Goal: Download file/media

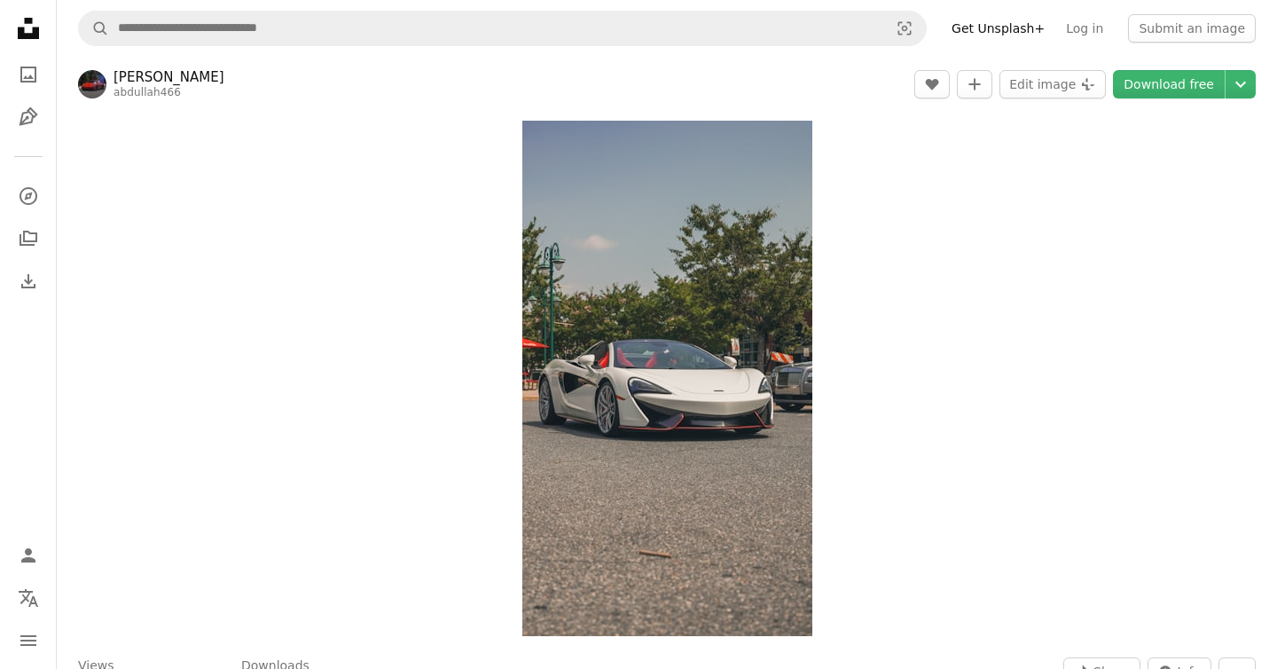
click at [27, 31] on icon "Unsplash logo Unsplash Home" at bounding box center [28, 28] width 35 height 35
click at [24, 68] on icon "A photo" at bounding box center [28, 74] width 21 height 21
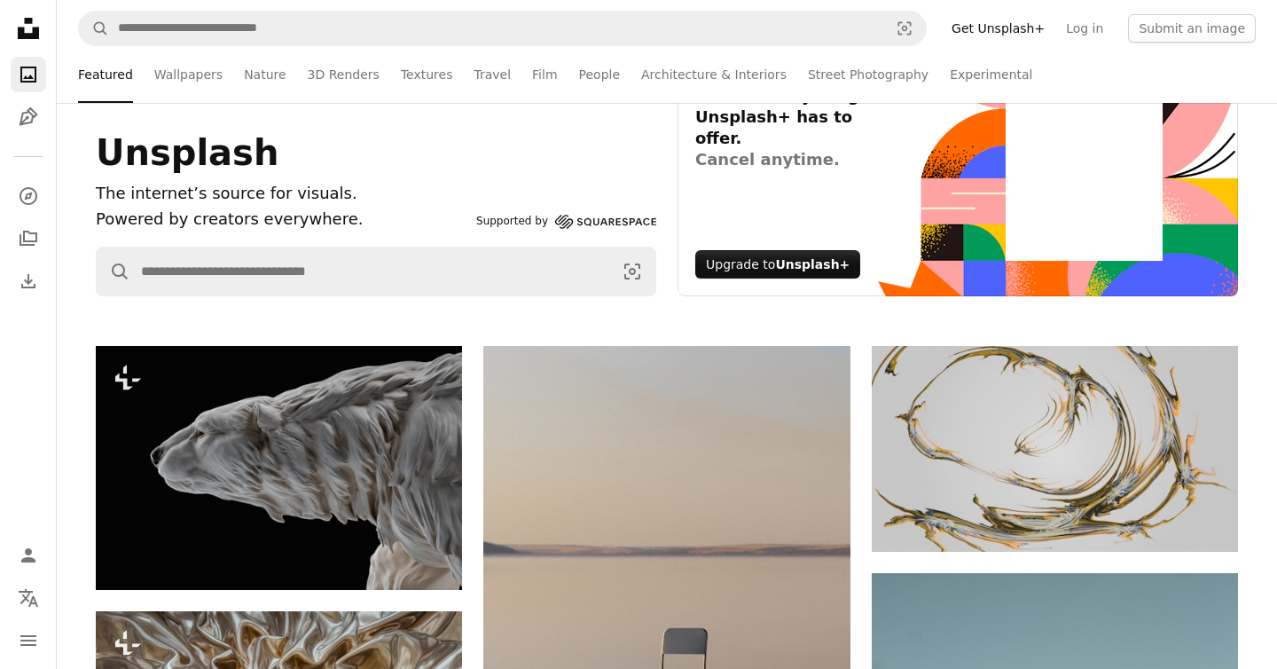
scroll to position [129, 0]
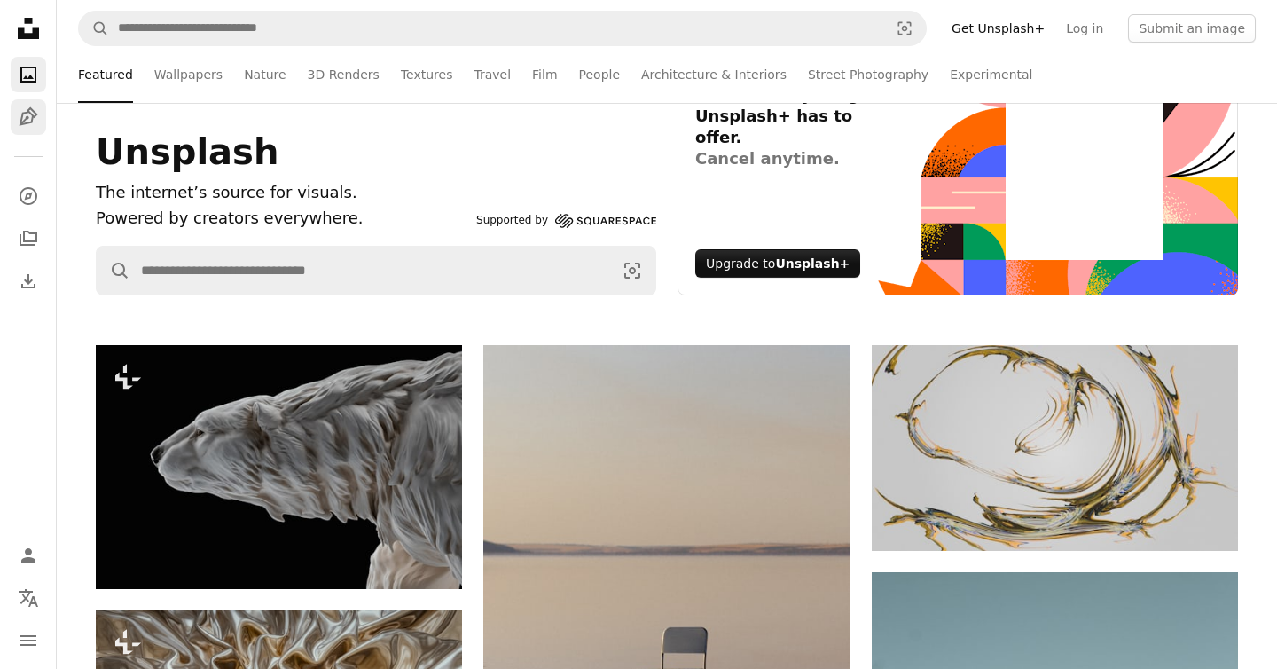
click at [30, 113] on icon "Illustrations" at bounding box center [28, 116] width 19 height 19
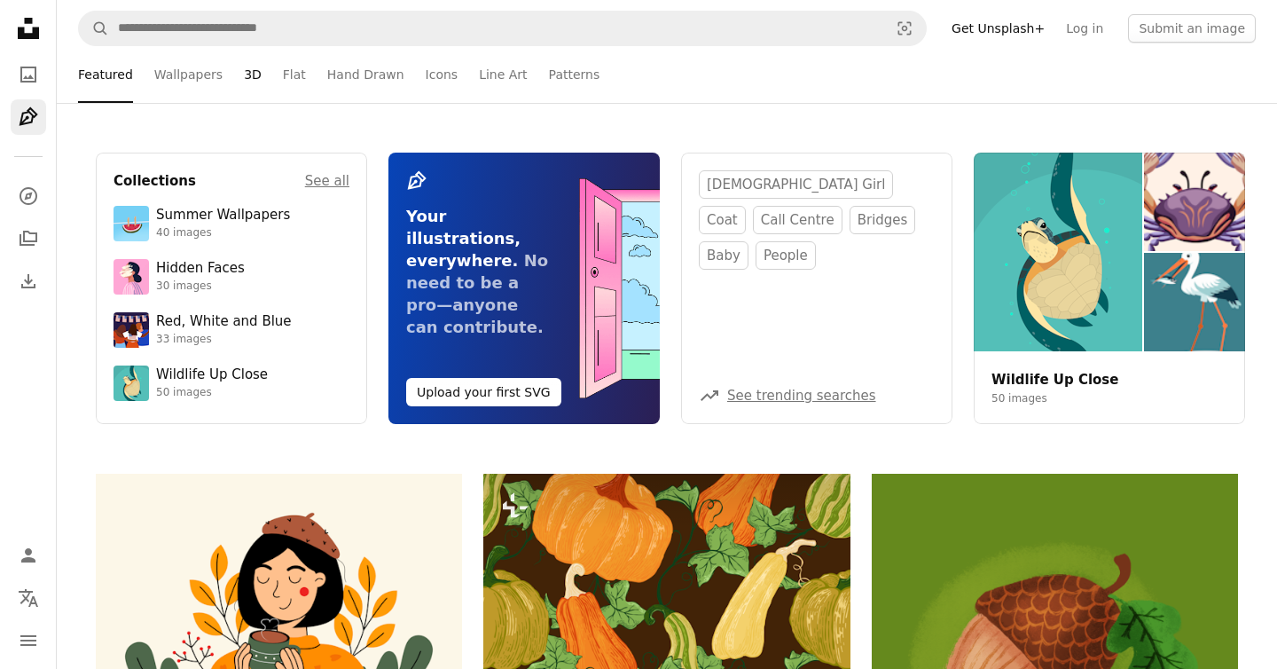
click at [247, 72] on link "3D" at bounding box center [253, 74] width 18 height 57
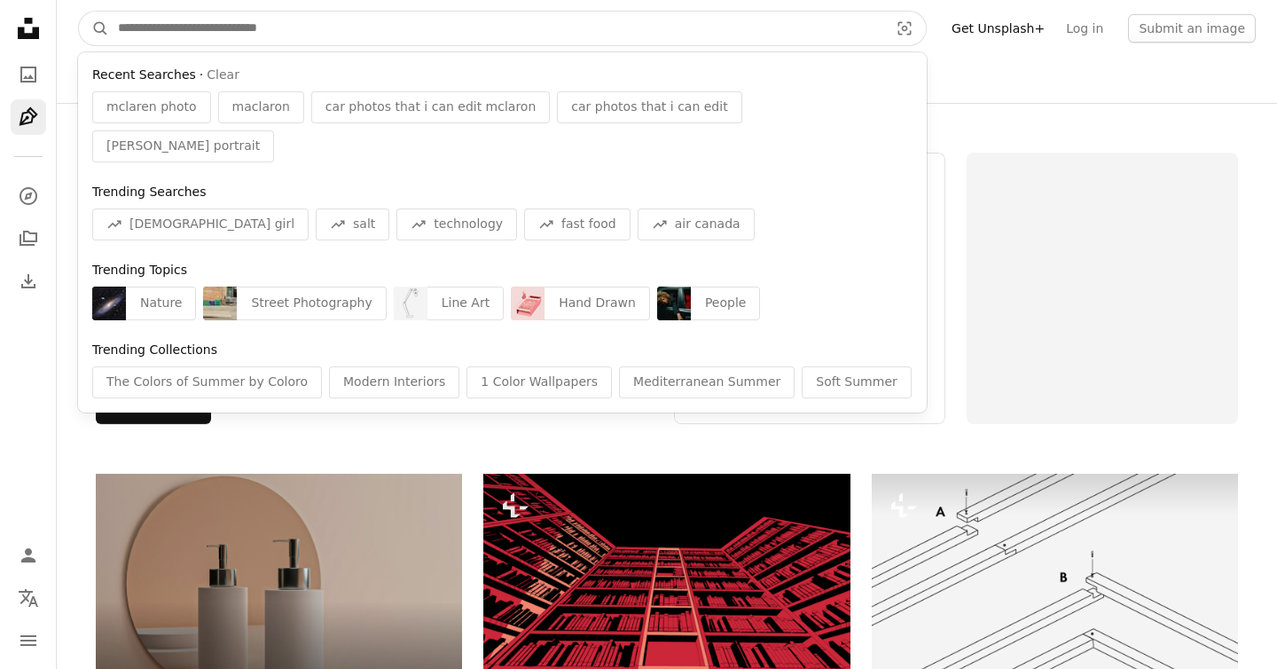
click at [380, 21] on input "Find visuals sitewide" at bounding box center [496, 29] width 774 height 34
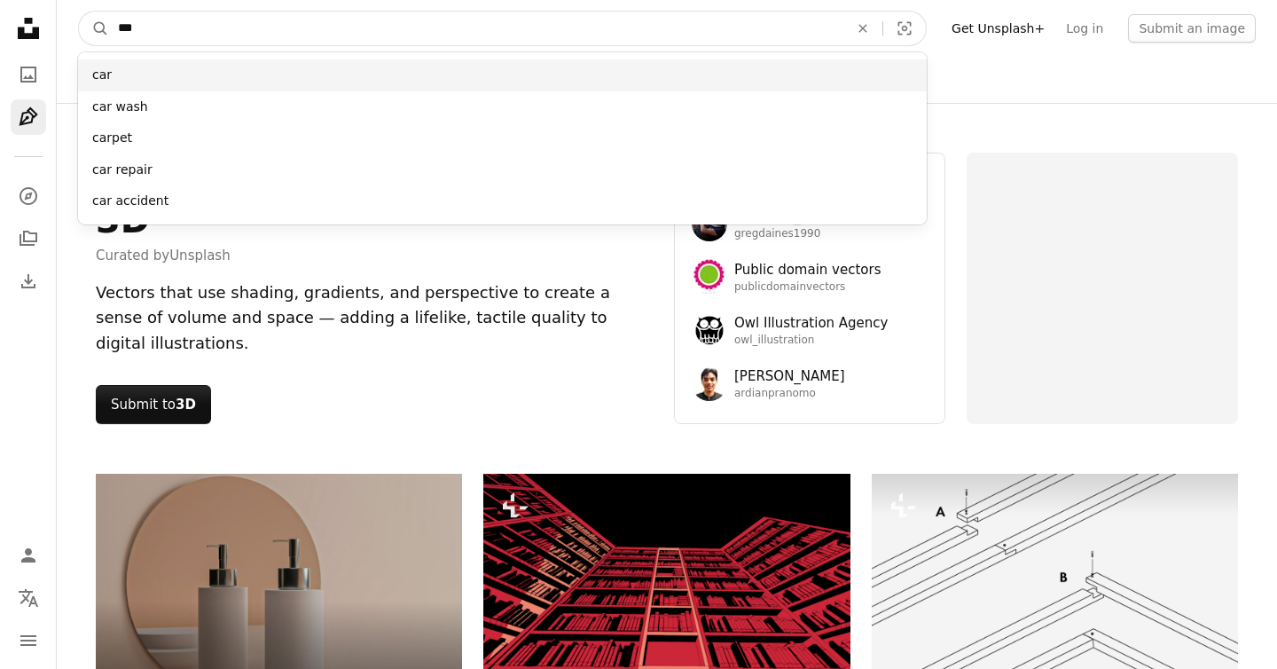
type input "***"
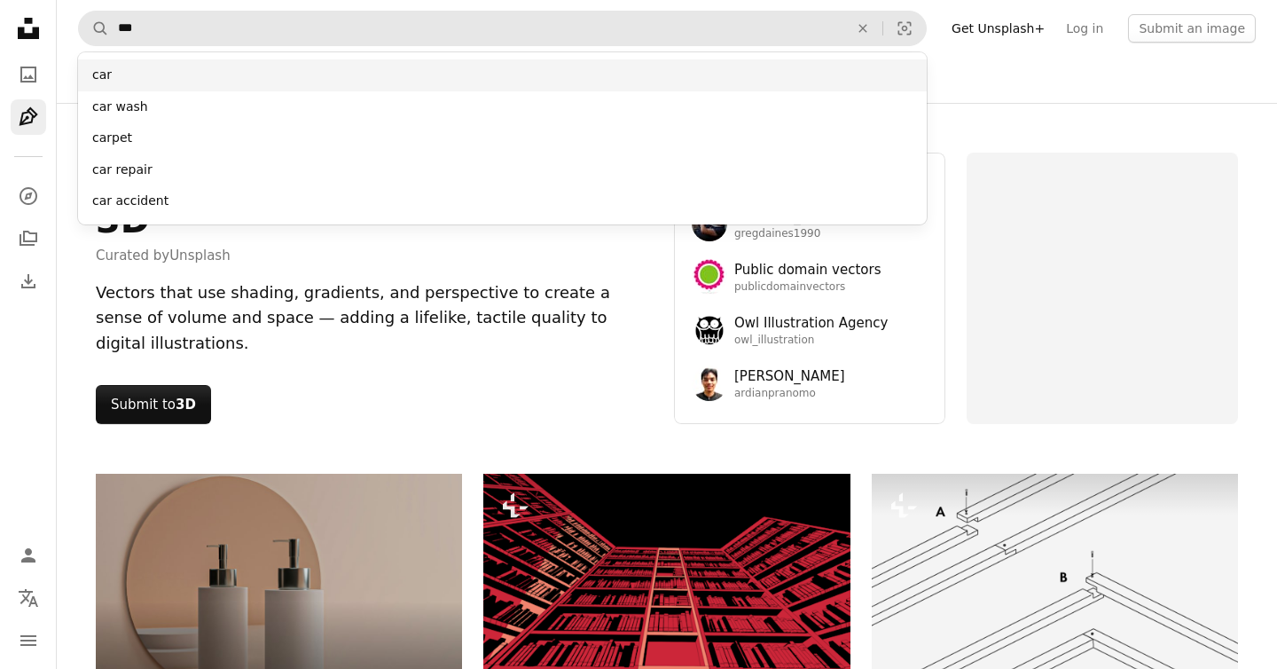
click at [168, 69] on div "car" at bounding box center [502, 75] width 849 height 32
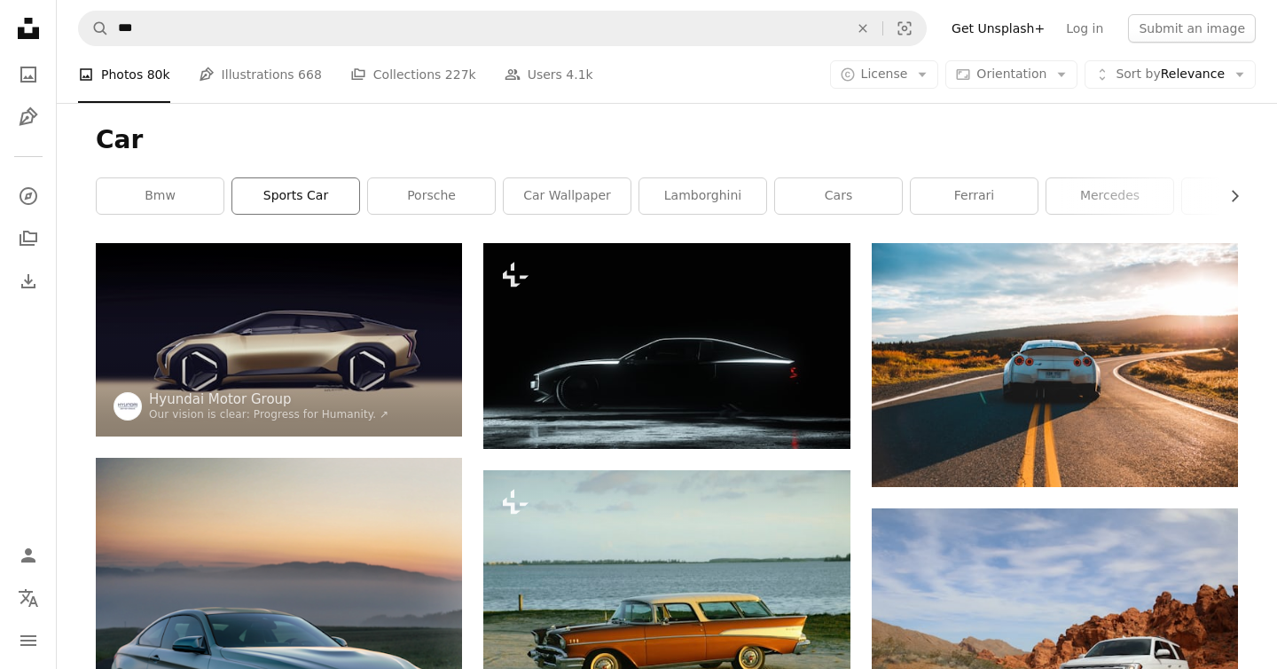
click at [323, 188] on link "sports car" at bounding box center [295, 195] width 127 height 35
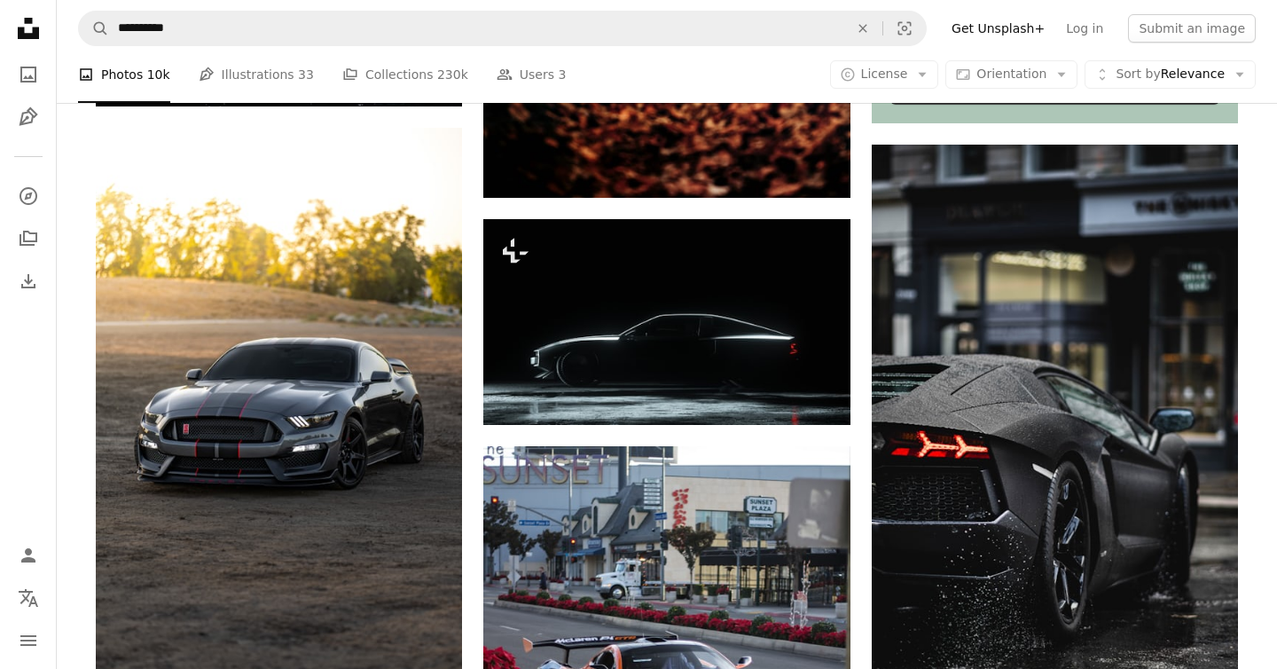
scroll to position [425, 0]
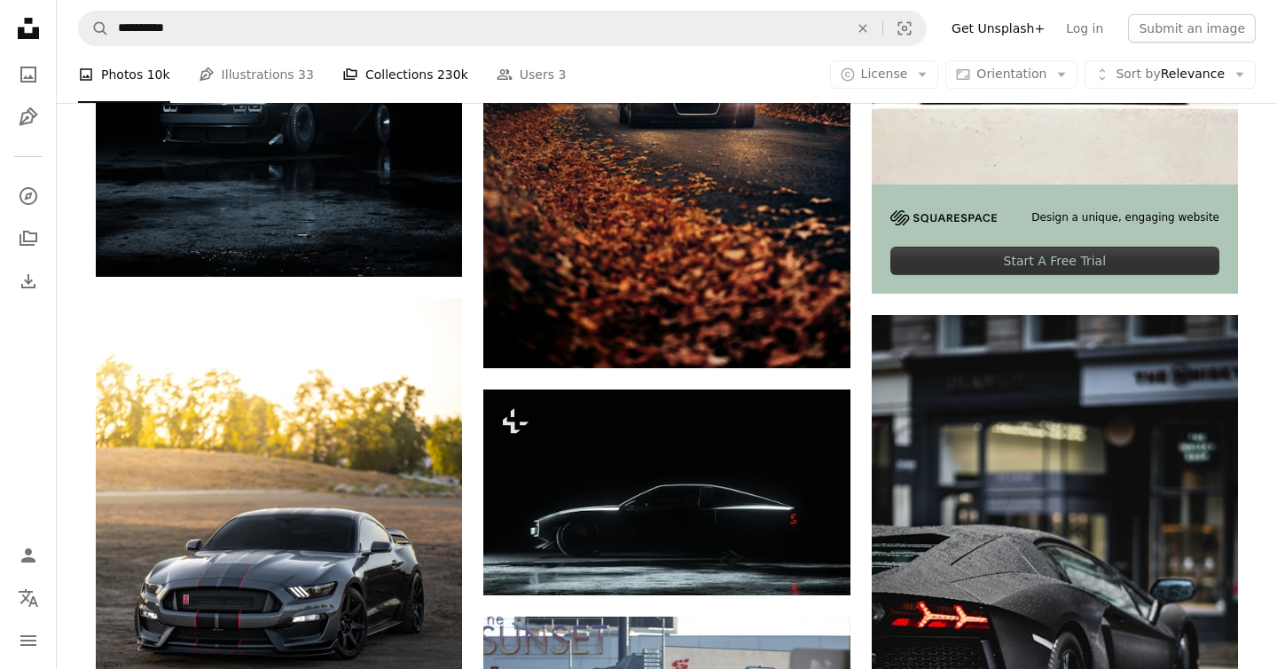
click at [390, 67] on link "A stack of folders Collections 230k" at bounding box center [405, 74] width 126 height 57
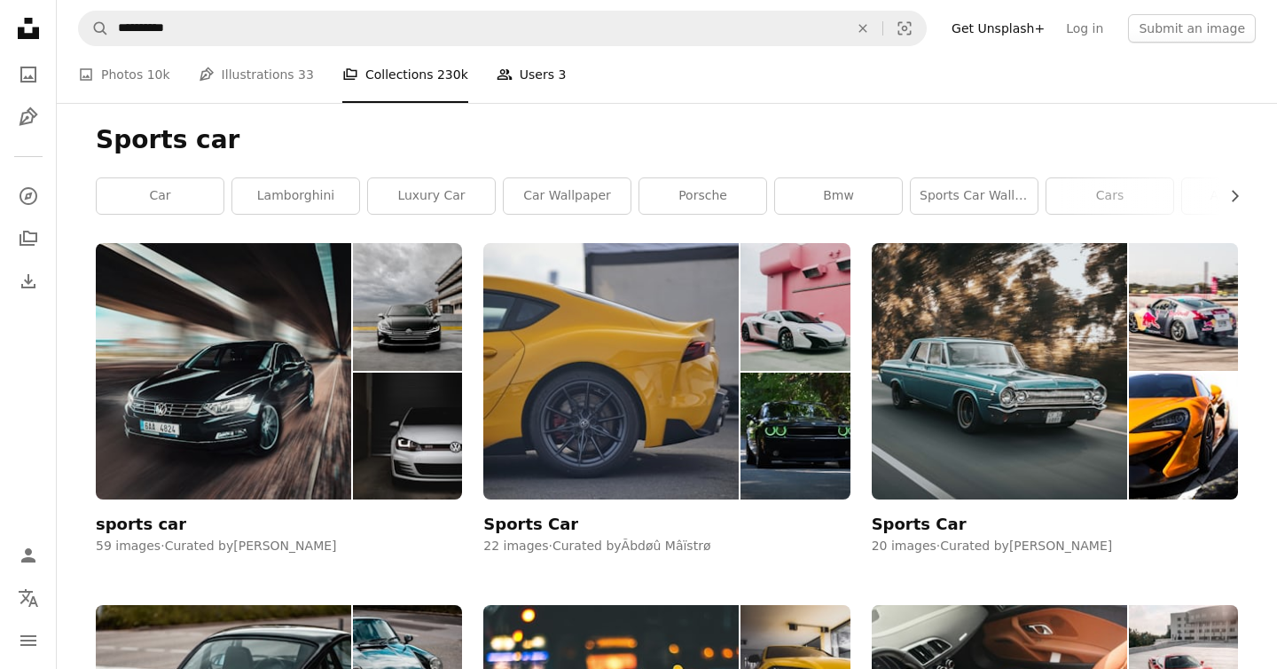
click at [525, 76] on link "People Users 3" at bounding box center [532, 74] width 70 height 57
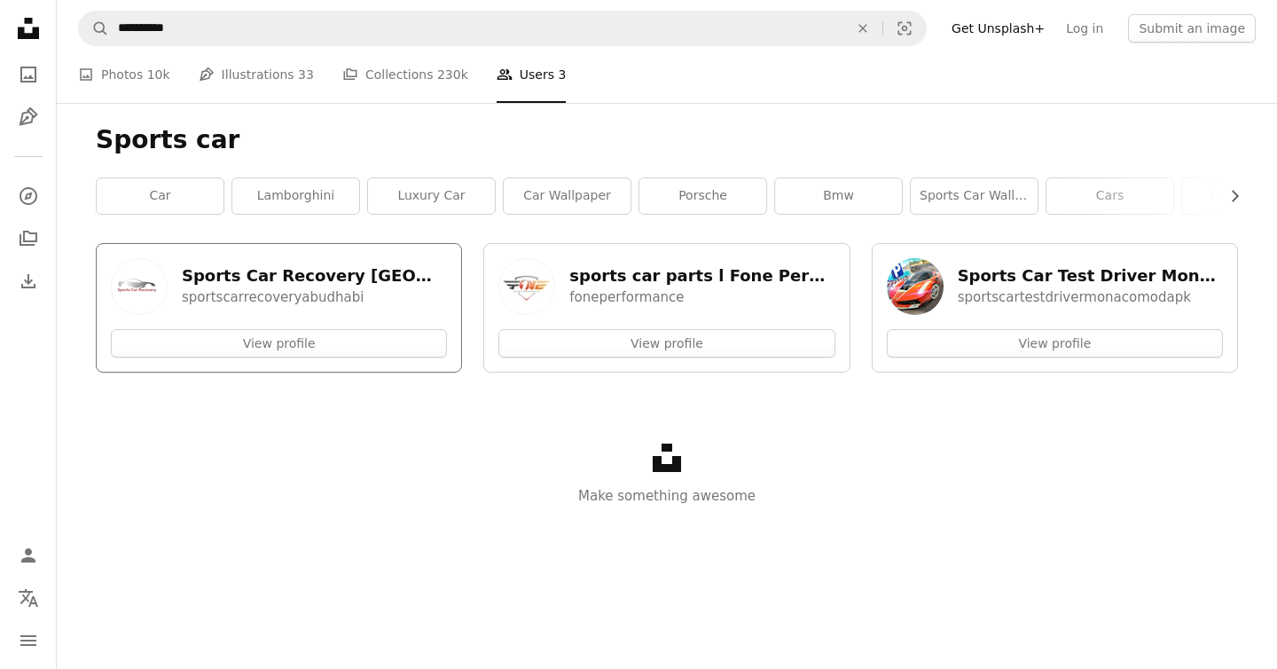
click at [254, 302] on p "sportscarrecoveryabudhabi" at bounding box center [311, 296] width 258 height 21
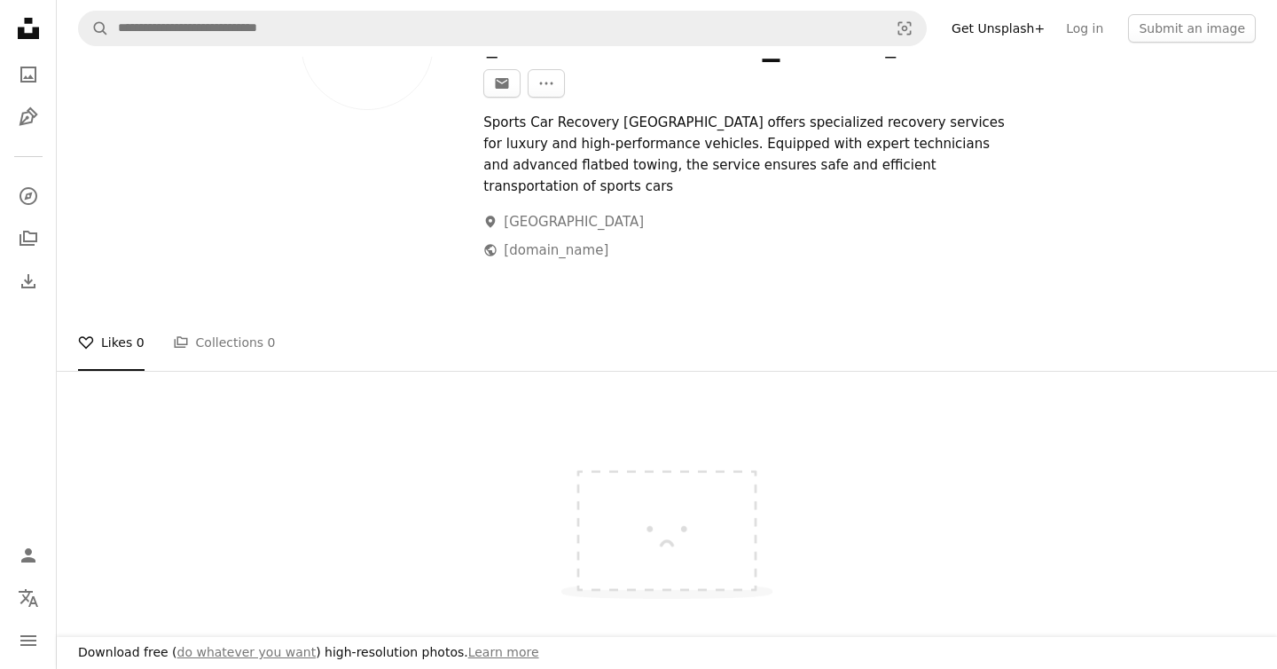
scroll to position [145, 0]
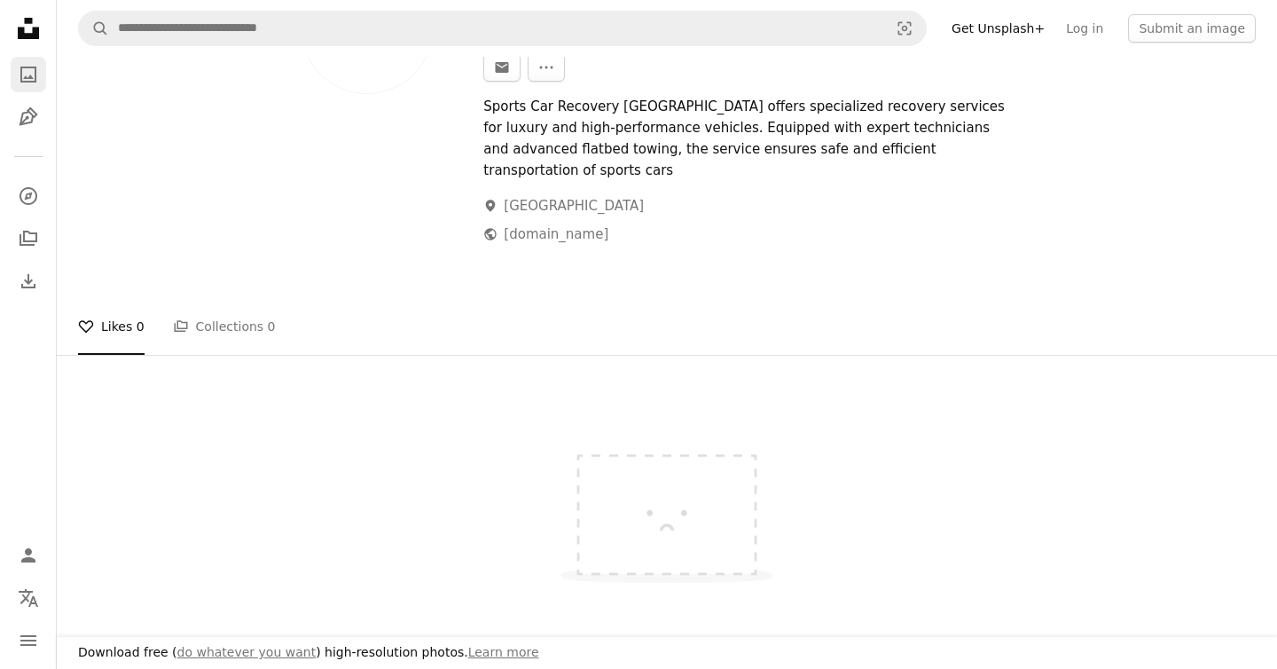
click at [19, 78] on icon "A photo" at bounding box center [28, 74] width 21 height 21
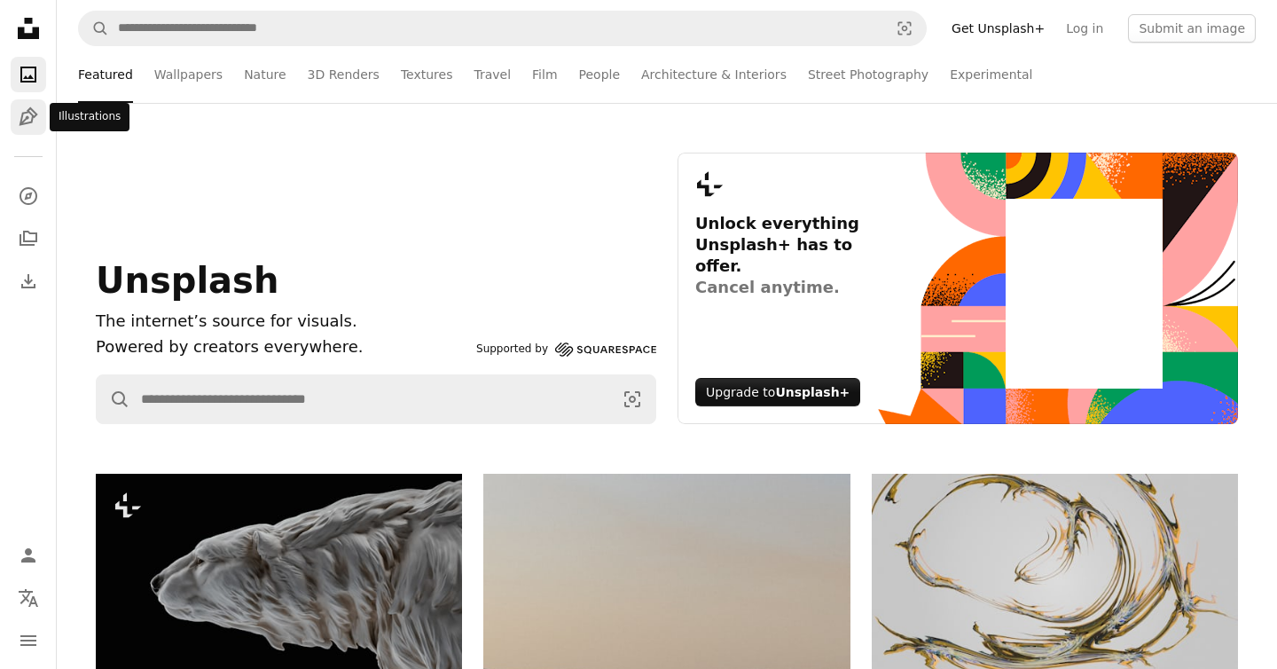
click at [34, 116] on icon "Illustrations" at bounding box center [28, 116] width 19 height 19
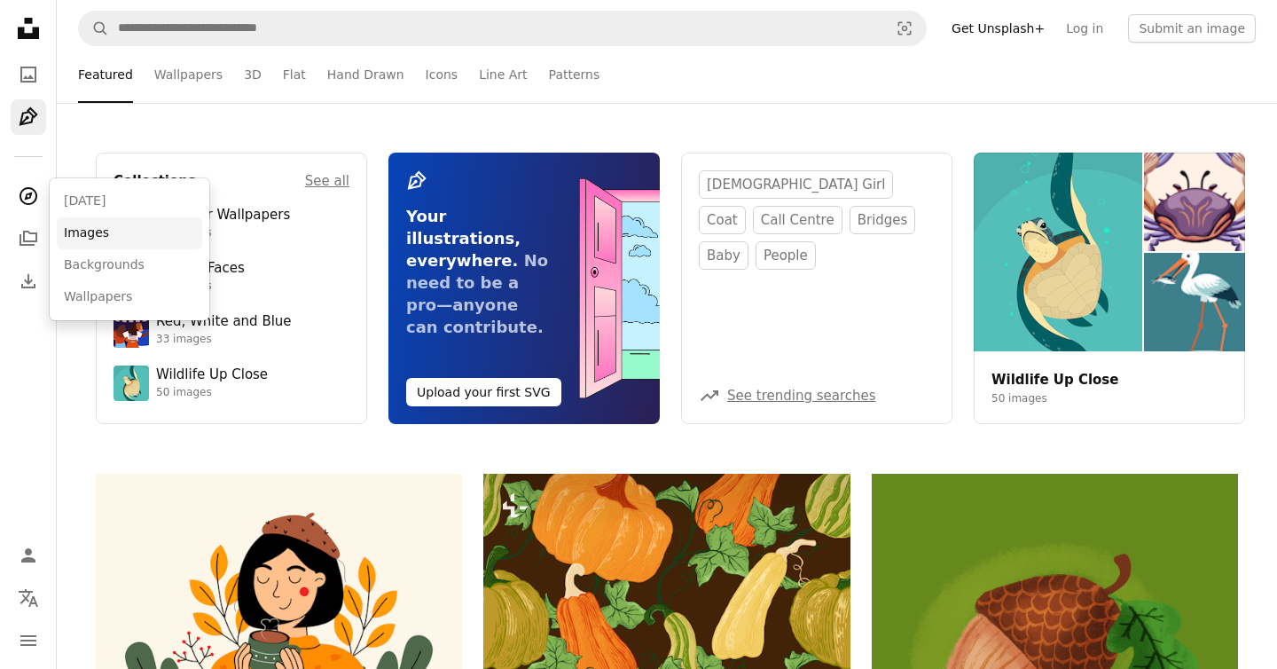
click at [79, 234] on link "Images" at bounding box center [129, 233] width 145 height 32
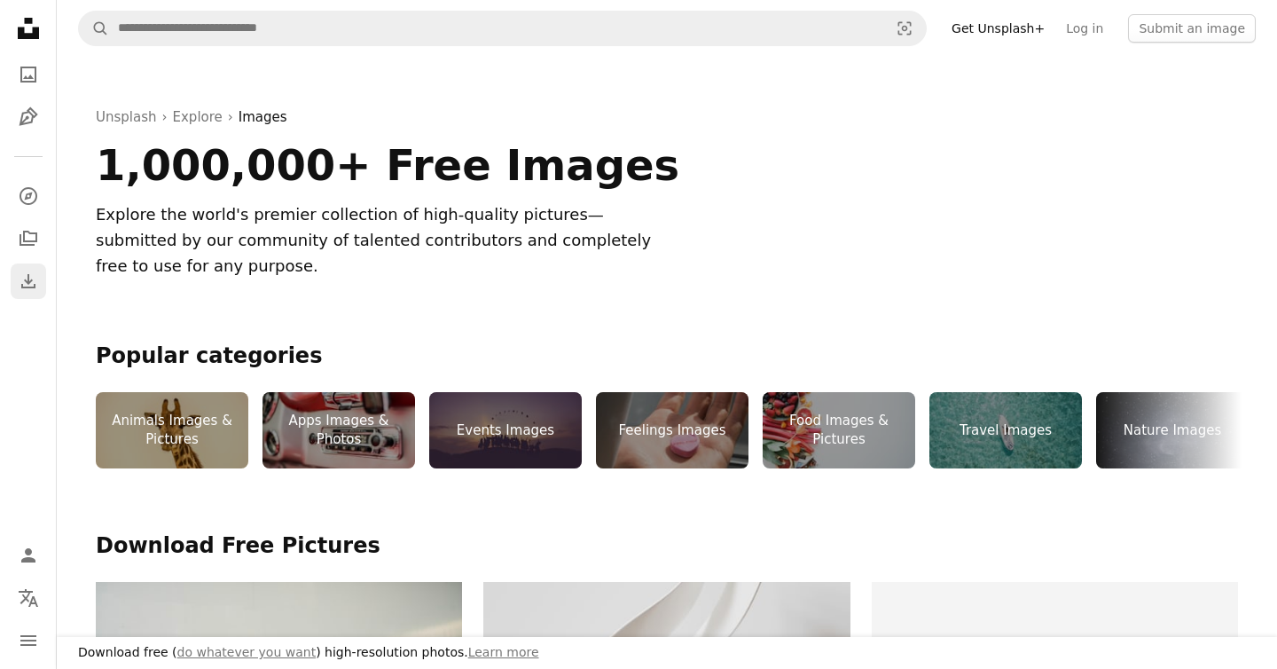
click at [34, 283] on icon "Download" at bounding box center [28, 281] width 21 height 21
